Goal: Obtain resource: Obtain resource

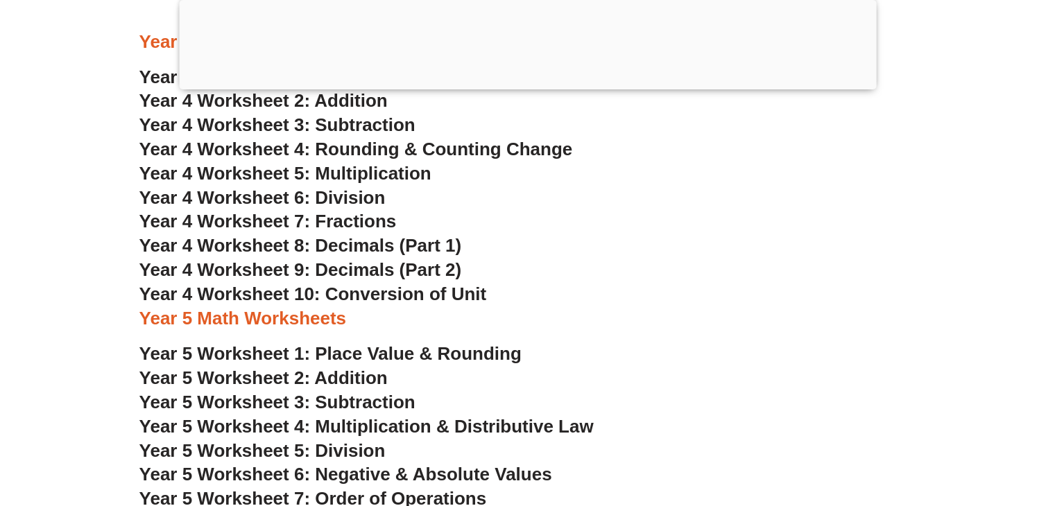
scroll to position [2286, 0]
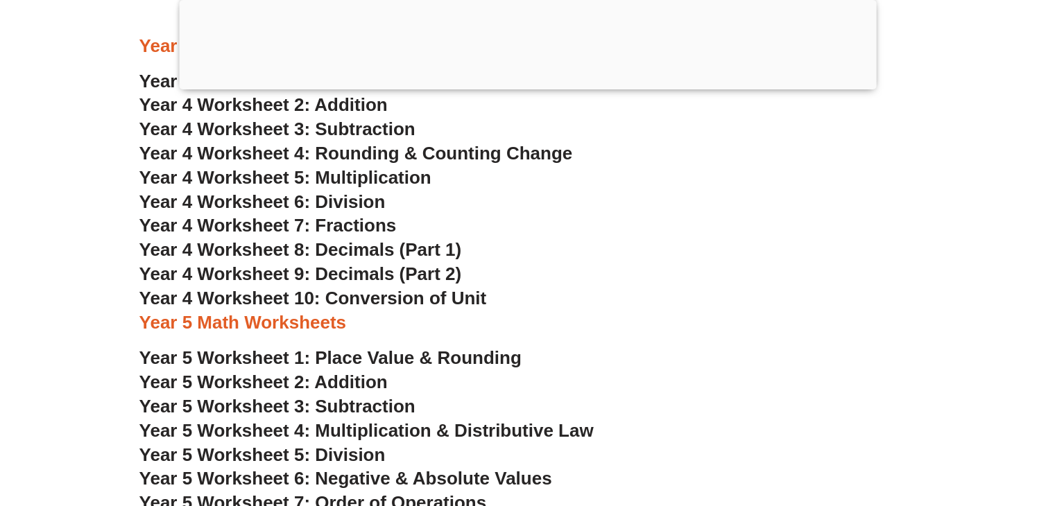
click at [308, 195] on span "Year 4 Worksheet 6: Division" at bounding box center [262, 201] width 246 height 21
click at [329, 450] on span "Year 5 Worksheet 5: Division" at bounding box center [262, 454] width 246 height 21
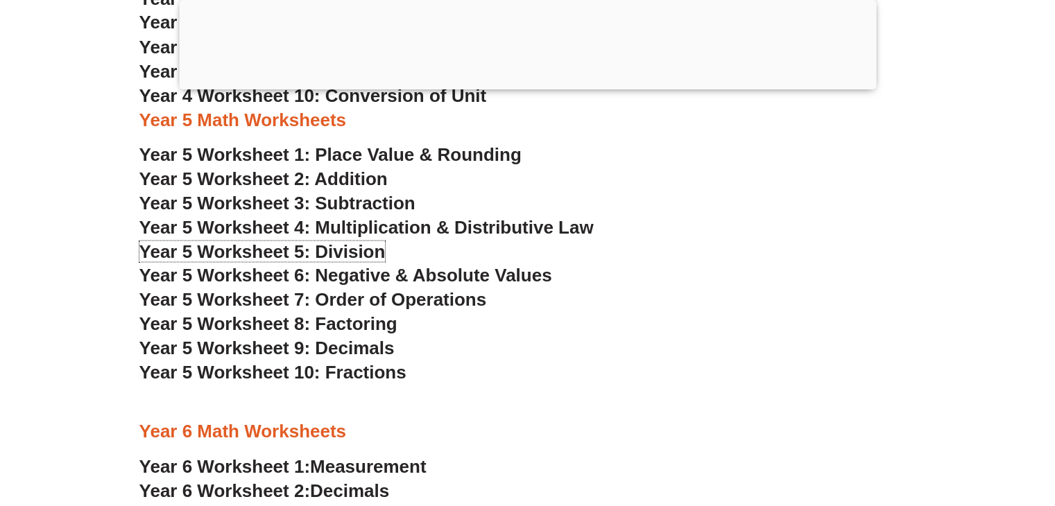
scroll to position [2571, 0]
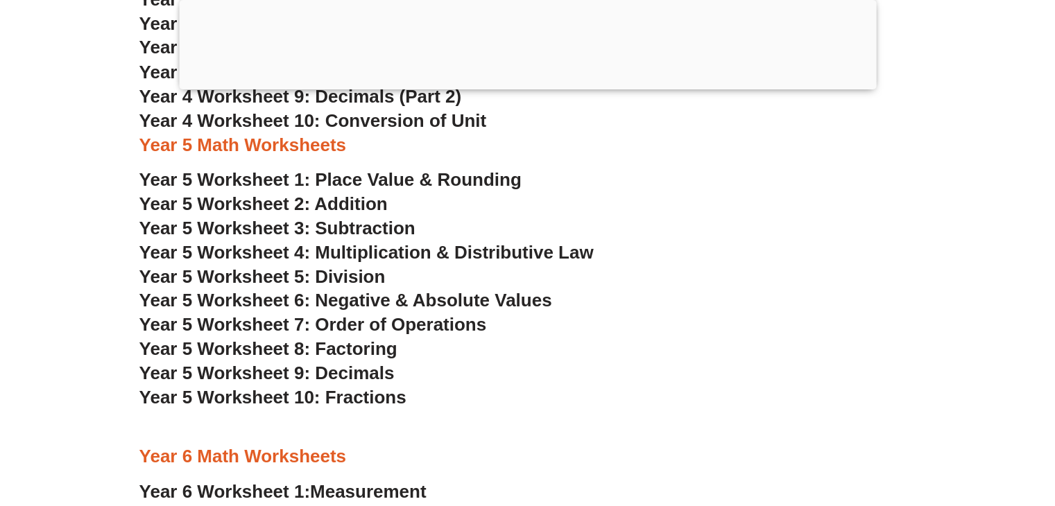
click at [338, 276] on span "Year 5 Worksheet 5: Division" at bounding box center [262, 276] width 246 height 21
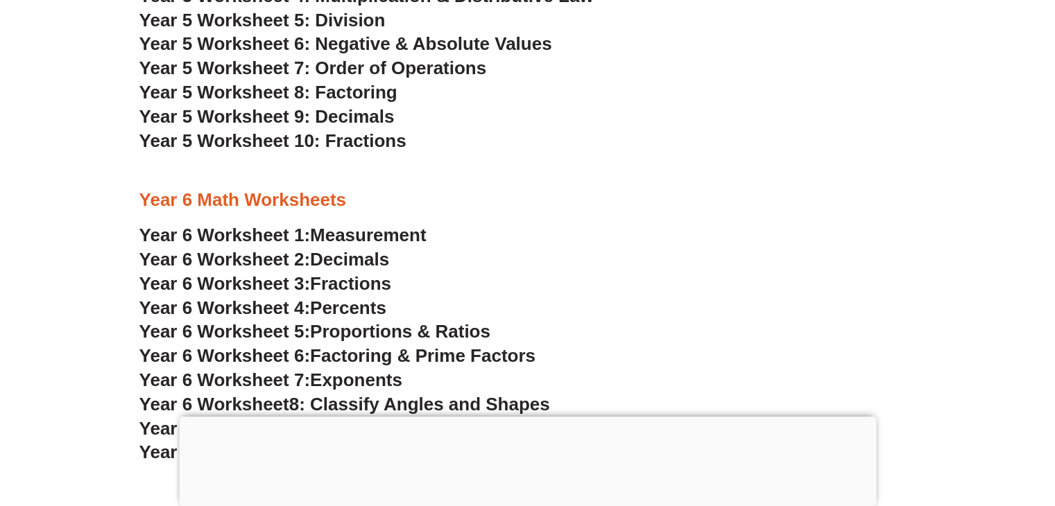
scroll to position [3070, 0]
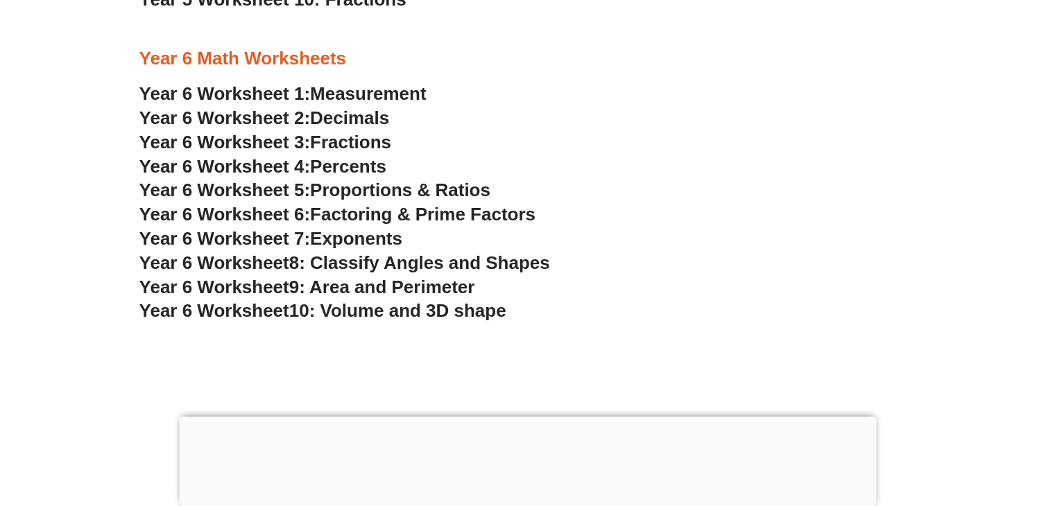
click at [328, 236] on span "Exponents" at bounding box center [356, 238] width 92 height 21
click at [415, 284] on span "9: Area and Perimeter" at bounding box center [382, 287] width 186 height 21
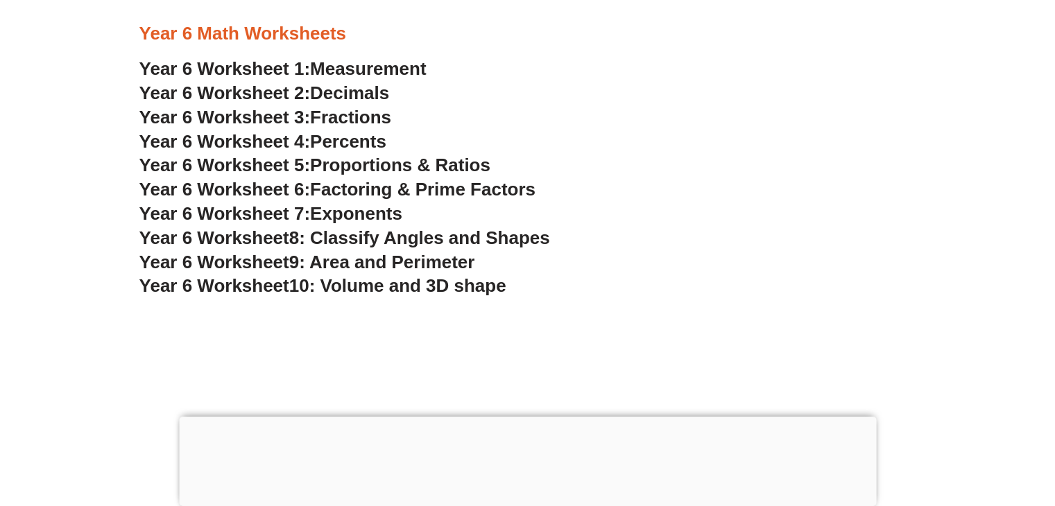
scroll to position [3098, 0]
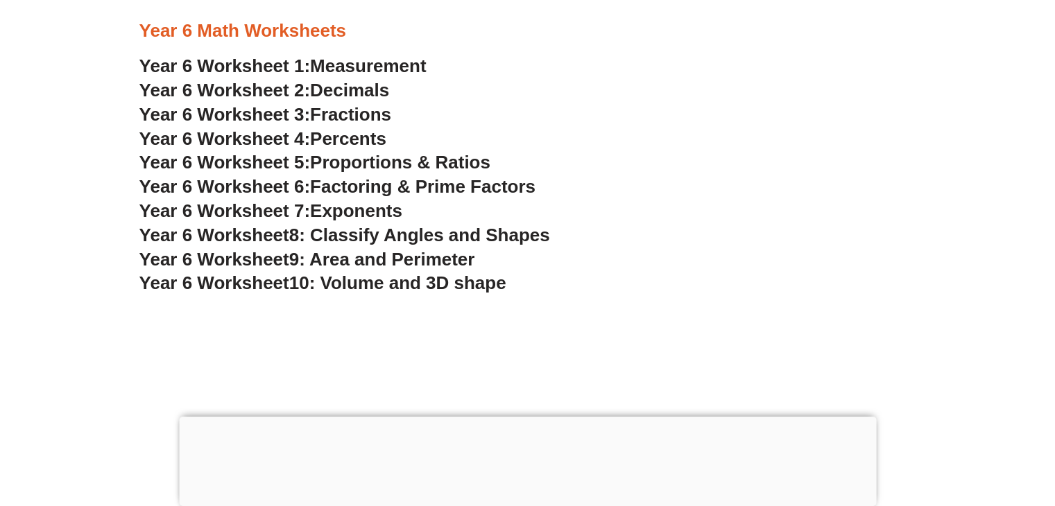
click at [420, 275] on span "10: Volume and 3D shape" at bounding box center [397, 282] width 217 height 21
click at [366, 71] on span "Measurement" at bounding box center [368, 65] width 116 height 21
click at [345, 85] on span "Decimals" at bounding box center [349, 90] width 79 height 21
click at [371, 114] on span "Fractions" at bounding box center [350, 114] width 81 height 21
click at [337, 116] on span "Fractions" at bounding box center [350, 114] width 81 height 21
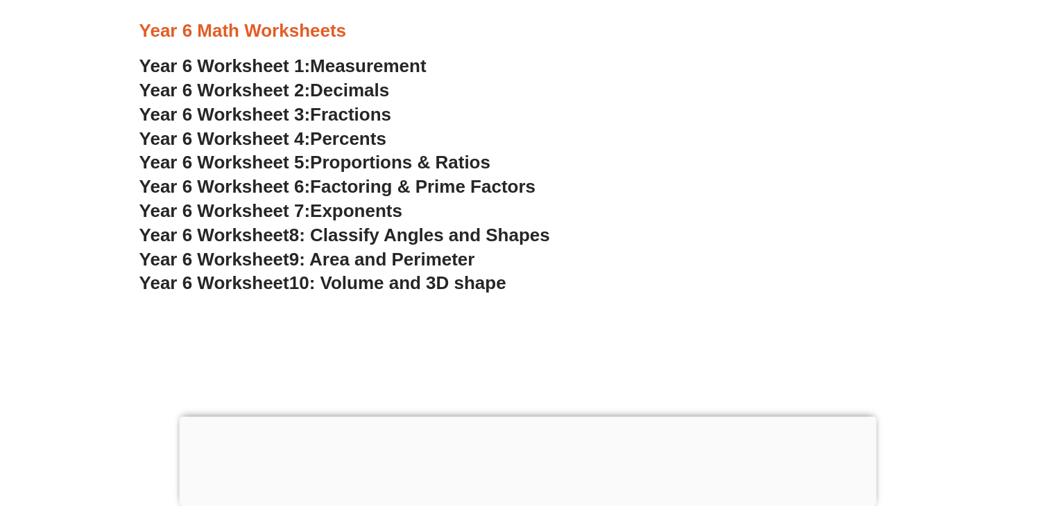
click at [360, 137] on span "Percents" at bounding box center [348, 138] width 76 height 21
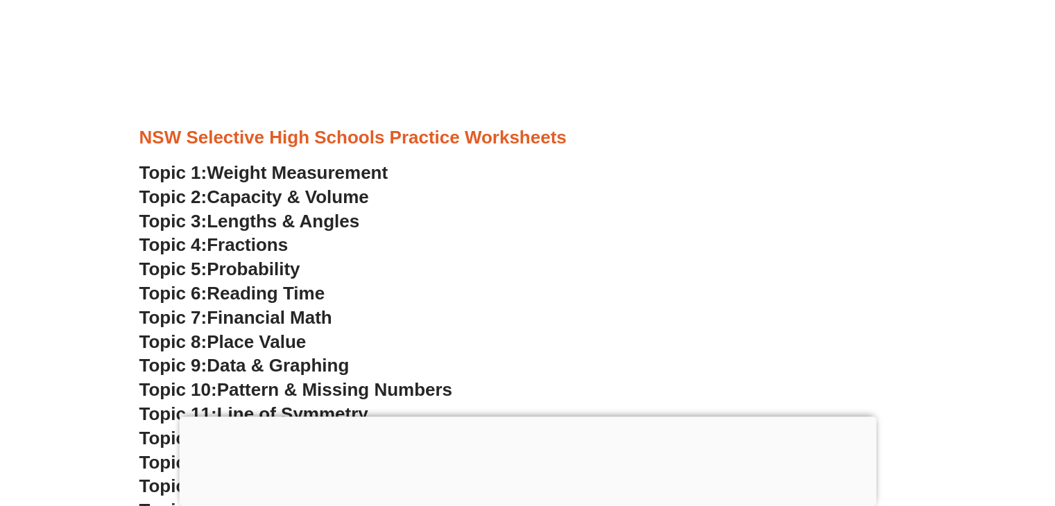
scroll to position [3514, 0]
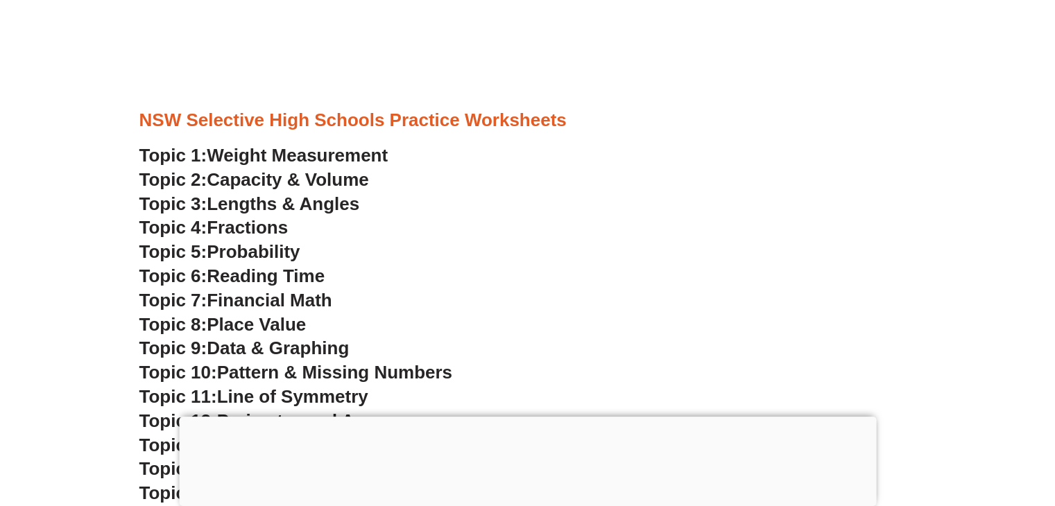
click at [351, 154] on span "Weight Measurement" at bounding box center [297, 155] width 181 height 21
click at [292, 181] on span "Capacity & Volume" at bounding box center [288, 179] width 162 height 21
click at [261, 205] on span "Lengths & Angles" at bounding box center [283, 203] width 153 height 21
click at [257, 227] on span "Fractions" at bounding box center [247, 227] width 81 height 21
click at [277, 253] on span "Probability" at bounding box center [253, 251] width 93 height 21
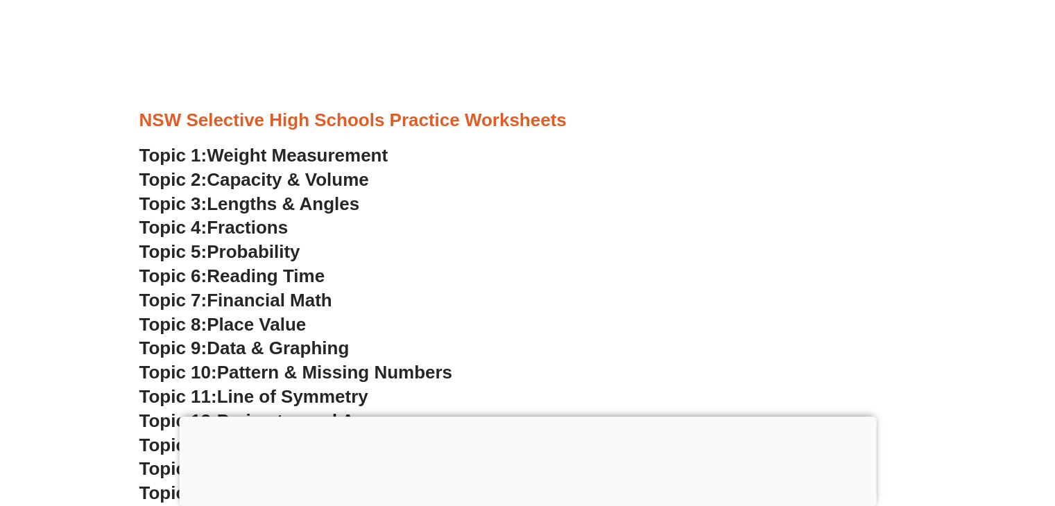
click at [290, 275] on span "Reading Time" at bounding box center [266, 276] width 118 height 21
click at [263, 302] on span "Financial Math" at bounding box center [269, 300] width 125 height 21
click at [294, 327] on span "Place Value" at bounding box center [256, 324] width 99 height 21
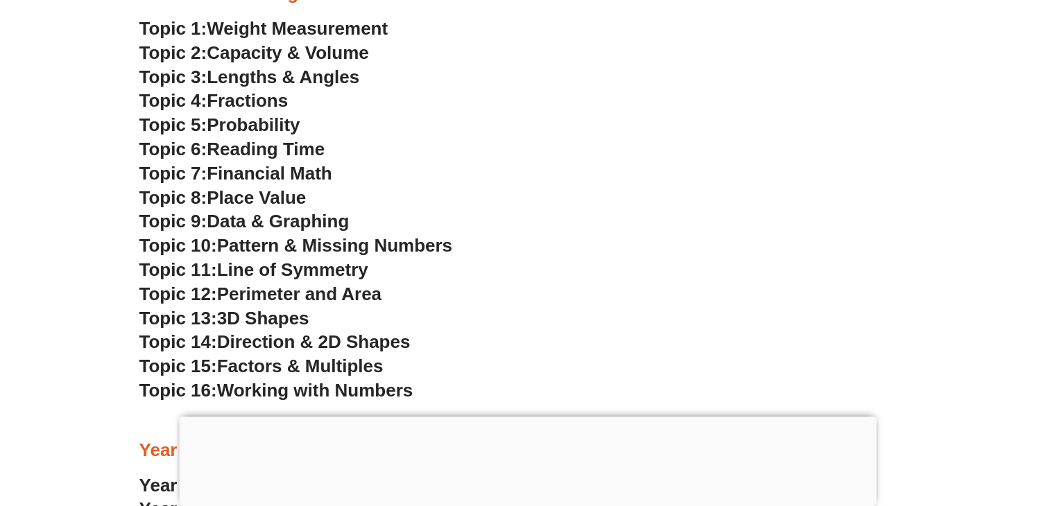
scroll to position [3680, 0]
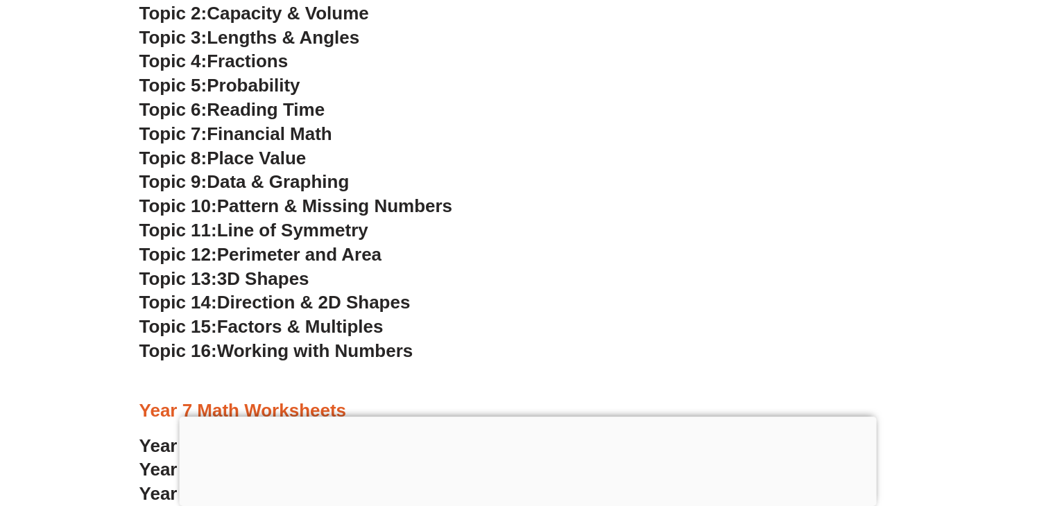
click at [340, 177] on span "Data & Graphing" at bounding box center [278, 181] width 142 height 21
click at [322, 207] on span "Pattern & Missing Numbers" at bounding box center [334, 206] width 235 height 21
click at [306, 228] on span "Line of Symmetry" at bounding box center [292, 230] width 151 height 21
click at [300, 329] on span "Factors & Multiples" at bounding box center [300, 326] width 166 height 21
click at [340, 354] on span "Working with Numbers" at bounding box center [315, 350] width 196 height 21
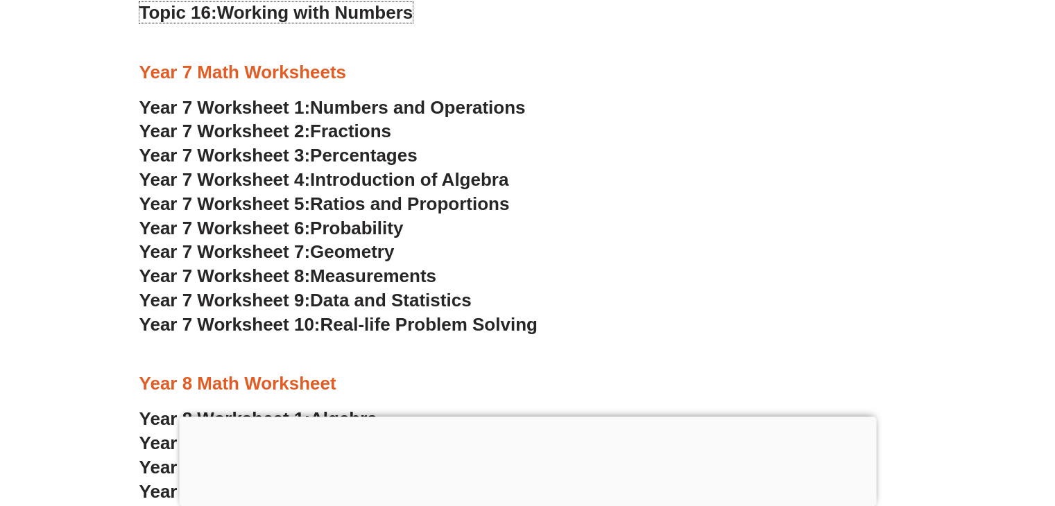
scroll to position [4057, 0]
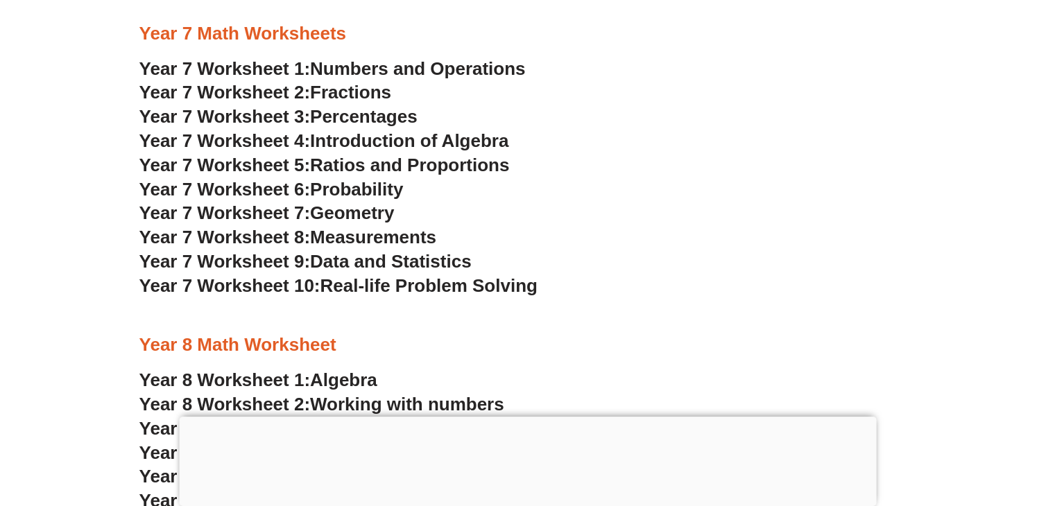
click at [463, 69] on span "Numbers and Operations" at bounding box center [417, 68] width 215 height 21
click at [341, 95] on span "Fractions" at bounding box center [350, 92] width 81 height 21
click at [372, 117] on span "Percentages" at bounding box center [363, 116] width 107 height 21
